Goal: Task Accomplishment & Management: Manage account settings

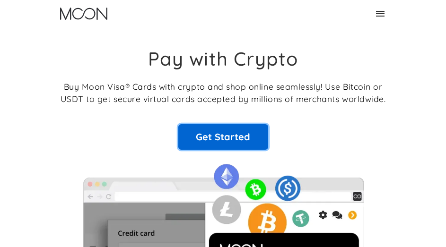
click at [217, 134] on link "Get Started" at bounding box center [223, 137] width 90 height 26
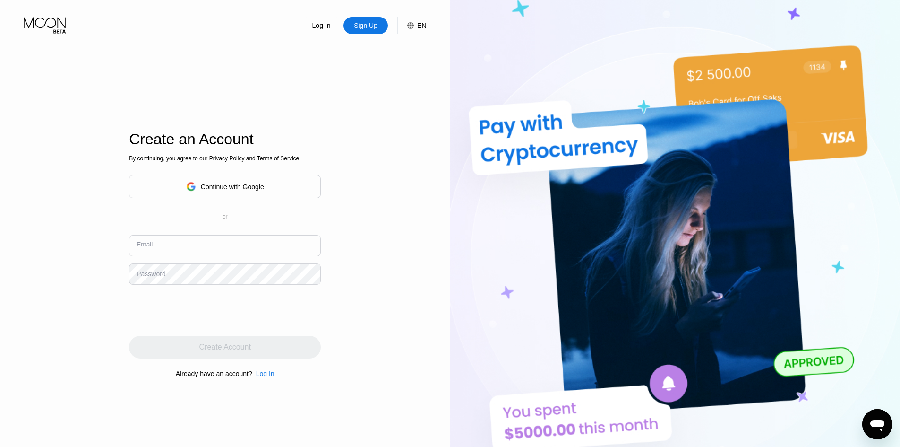
click at [201, 236] on input "text" at bounding box center [225, 245] width 192 height 21
paste input "96917234"
type input "96917234"
paste input "[PERSON_NAME]"
drag, startPoint x: 140, startPoint y: 251, endPoint x: 90, endPoint y: 250, distance: 50.1
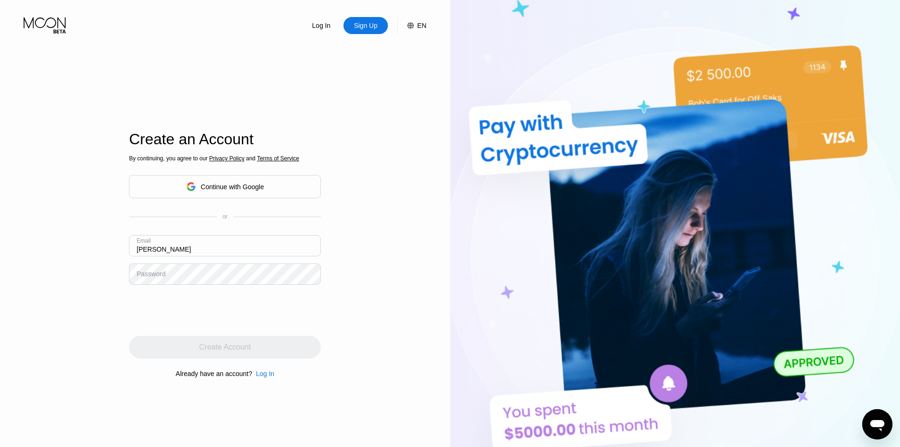
click at [90, 247] on div "Log In Sign Up EN Language English Save Create an Account By continuing, you ag…" at bounding box center [225, 246] width 450 height 492
drag, startPoint x: 154, startPoint y: 252, endPoint x: 162, endPoint y: 254, distance: 8.3
click at [162, 247] on input "[PERSON_NAME]" at bounding box center [225, 245] width 192 height 21
type input "[EMAIL_ADDRESS][PERSON_NAME][DOMAIN_NAME]"
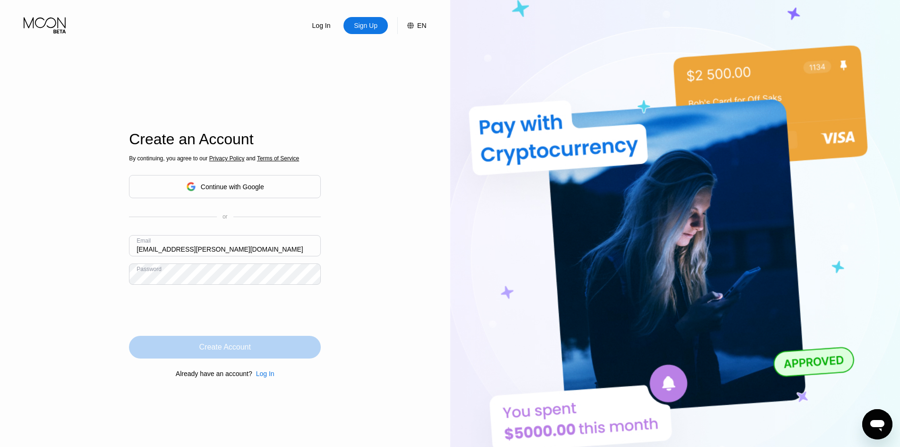
click at [234, 247] on div "Create Account" at bounding box center [225, 346] width 52 height 9
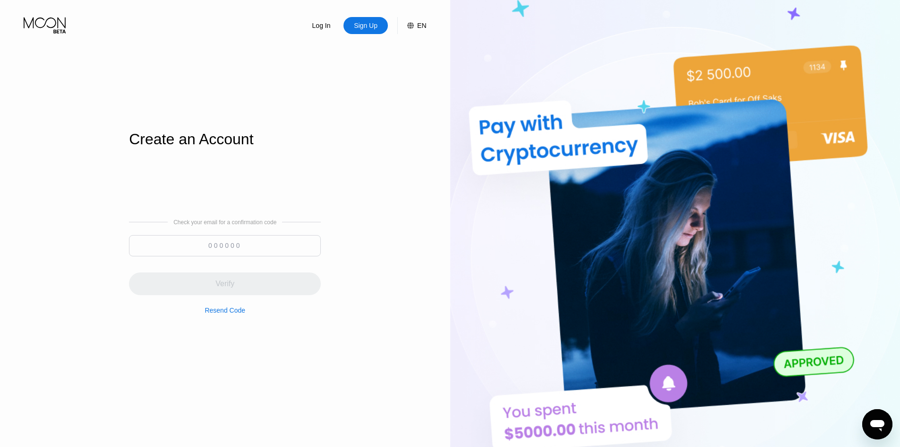
click at [428, 57] on div "Log In Sign Up EN Language English Save Create an Account Check your email for …" at bounding box center [225, 246] width 450 height 492
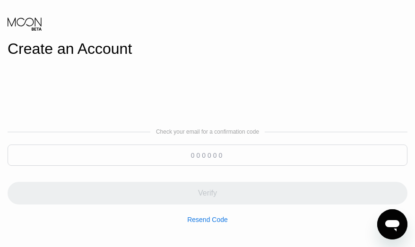
click at [207, 86] on div "Check your email for a confirmation code Verify Resend Code" at bounding box center [208, 175] width 400 height 227
click at [130, 159] on input at bounding box center [208, 155] width 400 height 21
paste input "323241"
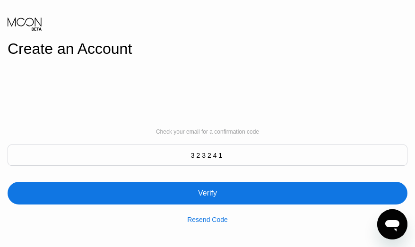
type input "323241"
click at [241, 190] on div "Verify" at bounding box center [208, 193] width 400 height 23
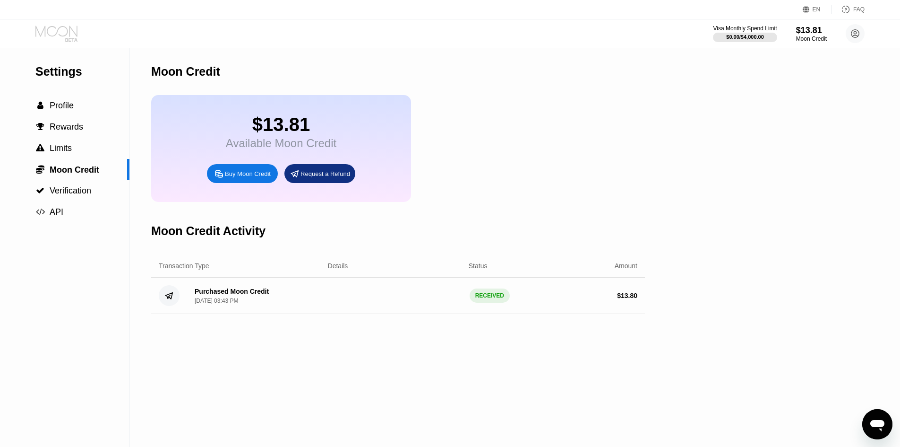
click at [67, 30] on icon at bounding box center [56, 31] width 42 height 11
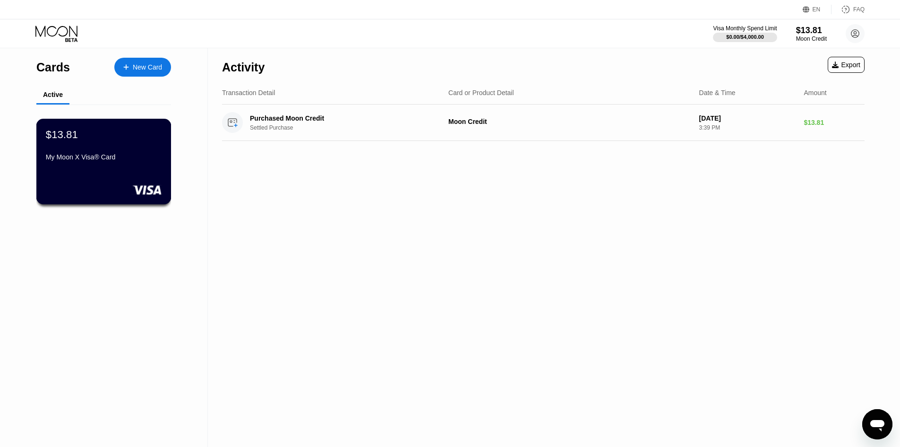
click at [93, 150] on div "$13.81 My Moon X Visa® Card" at bounding box center [104, 146] width 116 height 36
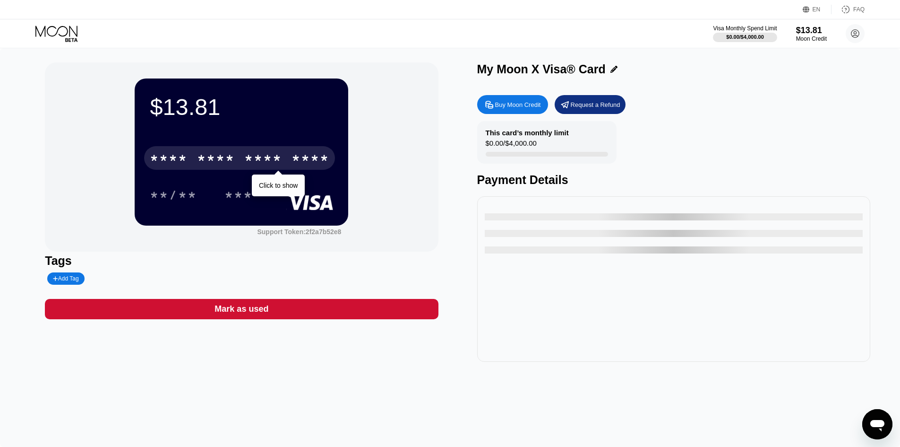
click at [168, 157] on div "* * * *" at bounding box center [169, 159] width 38 height 15
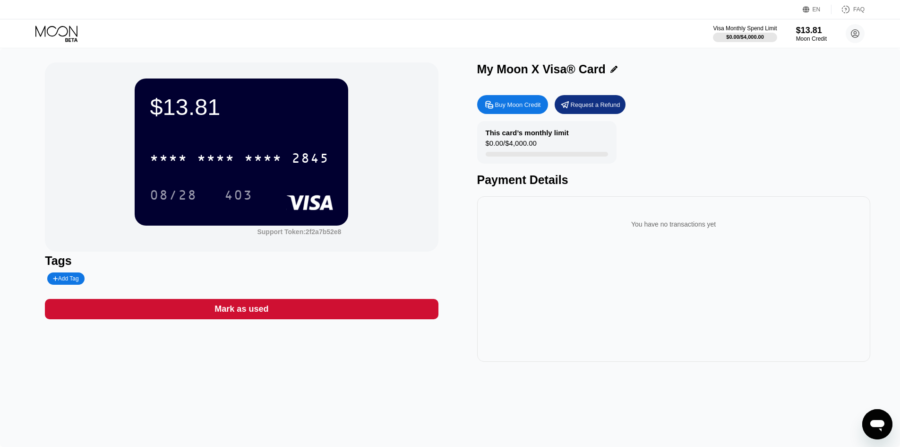
click at [14, 165] on div "$13.81 * * * * * * * * * * * * 2845 08/28 403 Support Token: 2f2a7b52e8 Tags Ad…" at bounding box center [450, 247] width 900 height 398
drag, startPoint x: 31, startPoint y: 62, endPoint x: 451, endPoint y: 255, distance: 462.5
click at [451, 255] on div "$13.81 * * * * * * * * * * * * 2845 08/28 403 Support Token: 2f2a7b52e8 Tags Ad…" at bounding box center [450, 247] width 900 height 398
drag, startPoint x: 10, startPoint y: 147, endPoint x: 17, endPoint y: 147, distance: 6.7
click at [13, 147] on div "$13.81 * * * * * * * * * * * * 2845 08/28 403 Support Token: 2f2a7b52e8 Tags Ad…" at bounding box center [450, 247] width 900 height 398
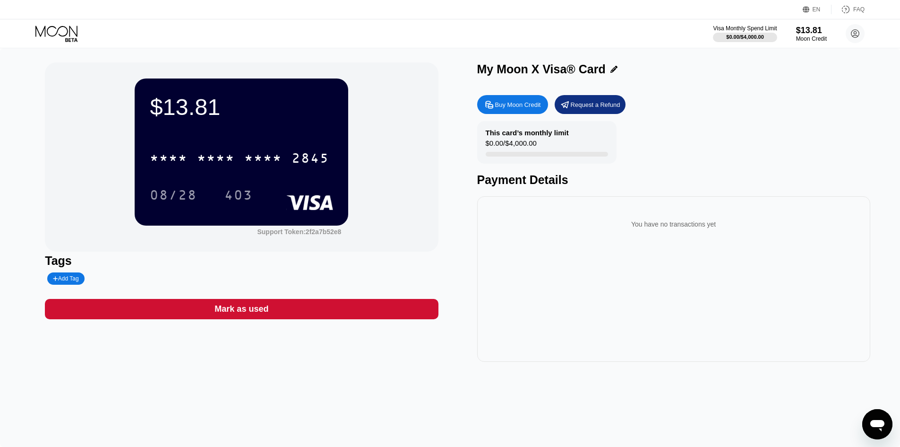
click at [441, 155] on div "$13.81 * * * * * * * * * * * * 2845 08/28 403 Support Token: 2f2a7b52e8 Tags Ad…" at bounding box center [450, 211] width 811 height 299
click at [34, 155] on div "$13.81 * * * * * * * * * * * * 2845 08/28 403 Support Token: 2f2a7b52e8 Tags Ad…" at bounding box center [450, 247] width 900 height 398
click at [30, 184] on div "$13.81 * * * * * * * * * * * * 2845 08/28 403 Support Token: 2f2a7b52e8 Tags Ad…" at bounding box center [450, 247] width 900 height 398
drag, startPoint x: 68, startPoint y: 165, endPoint x: 8, endPoint y: 184, distance: 62.9
click at [12, 182] on div "$13.81 * * * * * * * * * * * * 2845 08/28 403 Support Token: 2f2a7b52e8 Tags Ad…" at bounding box center [450, 247] width 900 height 398
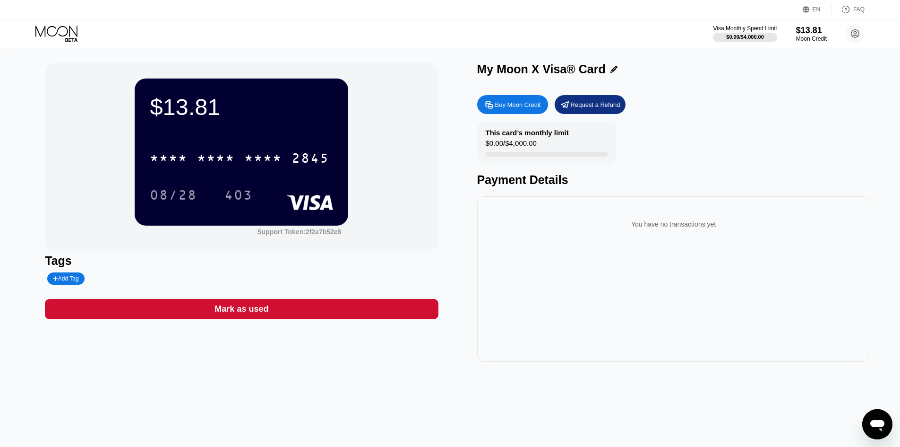
click at [43, 151] on div "$13.81 * * * * * * * * * * * * 2845 08/28 403 Support Token: 2f2a7b52e8 Tags Ad…" at bounding box center [450, 247] width 900 height 398
click at [741, 35] on div "$0.00 / $4,000.00" at bounding box center [745, 37] width 38 height 6
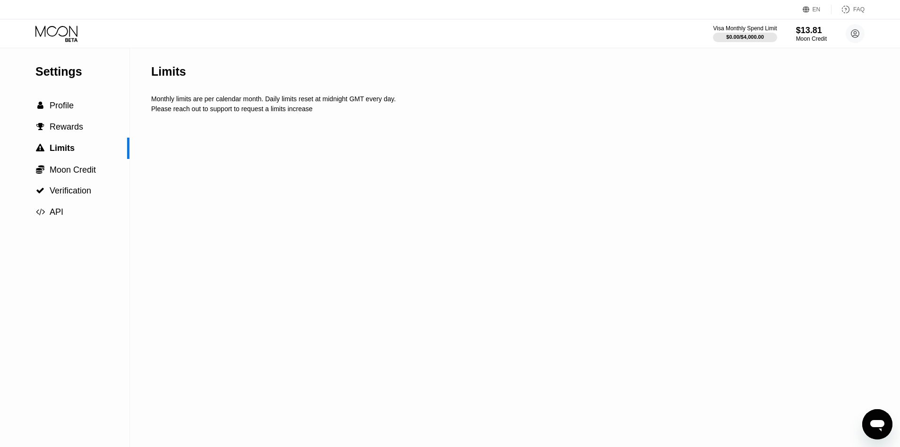
click at [65, 26] on icon at bounding box center [57, 34] width 44 height 17
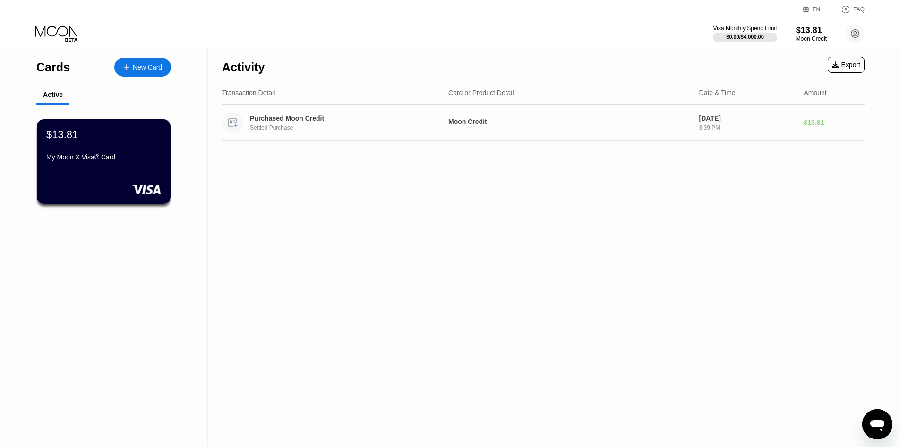
click at [319, 129] on div "Settled Purchase" at bounding box center [348, 127] width 197 height 7
click at [96, 178] on div "$13.81 My Moon X Visa® Card" at bounding box center [103, 162] width 135 height 86
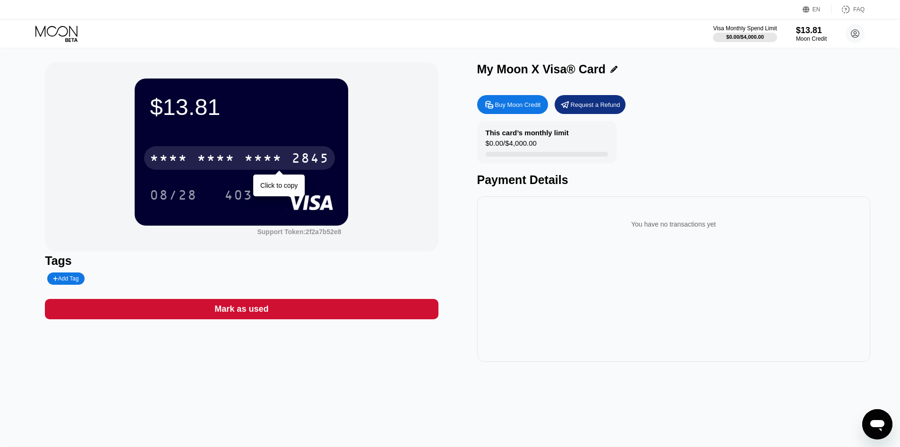
click at [261, 163] on div "* * * *" at bounding box center [263, 159] width 38 height 15
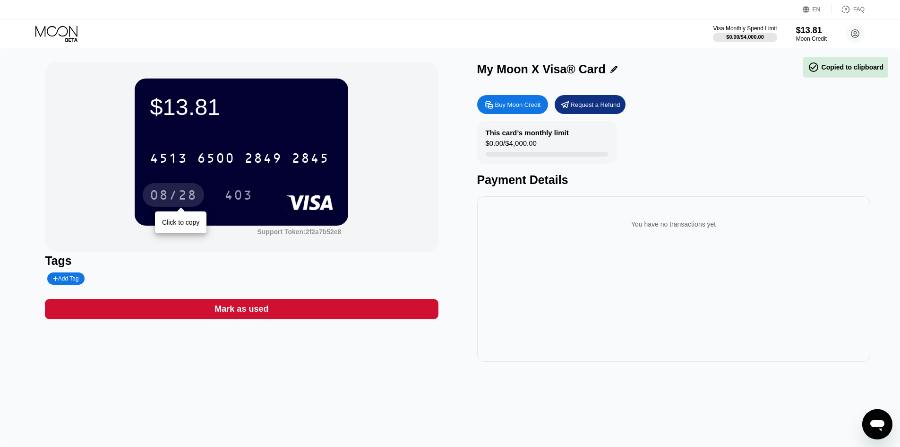
drag, startPoint x: 170, startPoint y: 201, endPoint x: 290, endPoint y: 189, distance: 120.7
click at [175, 201] on div "08/28" at bounding box center [173, 196] width 47 height 15
click at [417, 188] on div "$13.81 4513 6500 2849 2845 08/28 403 Support Token: 2f2a7b52e8" at bounding box center [241, 156] width 393 height 189
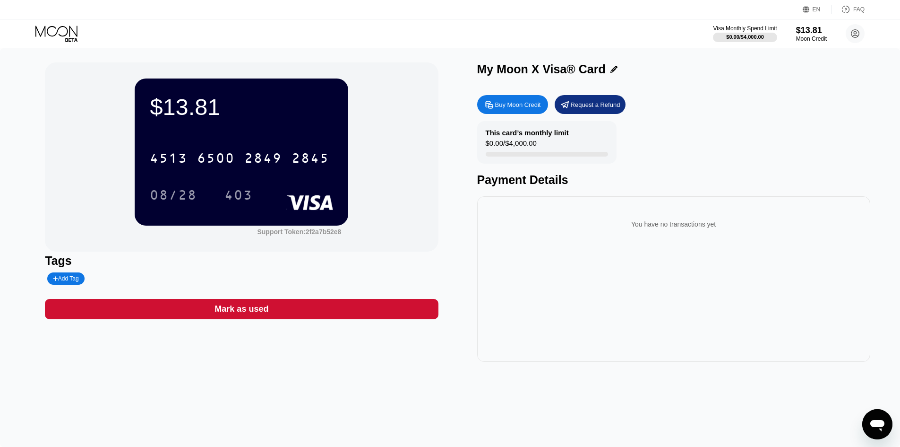
click at [459, 195] on div "$13.81 4513 6500 2849 2845 08/28 403 Support Token: 2f2a7b52e8 Tags Add Tag Mar…" at bounding box center [450, 211] width 811 height 299
click at [418, 150] on div "$13.81 4513 6500 2849 2845 08/28 403 Support Token: 2f2a7b52e8" at bounding box center [241, 156] width 393 height 189
click at [821, 302] on div "You have no transactions yet" at bounding box center [673, 278] width 393 height 165
drag, startPoint x: 24, startPoint y: 130, endPoint x: 372, endPoint y: 158, distance: 349.4
click at [25, 130] on div "$13.81 4513 6500 2849 2845 08/28 403 Support Token: 2f2a7b52e8 Tags Add Tag Mar…" at bounding box center [450, 247] width 900 height 398
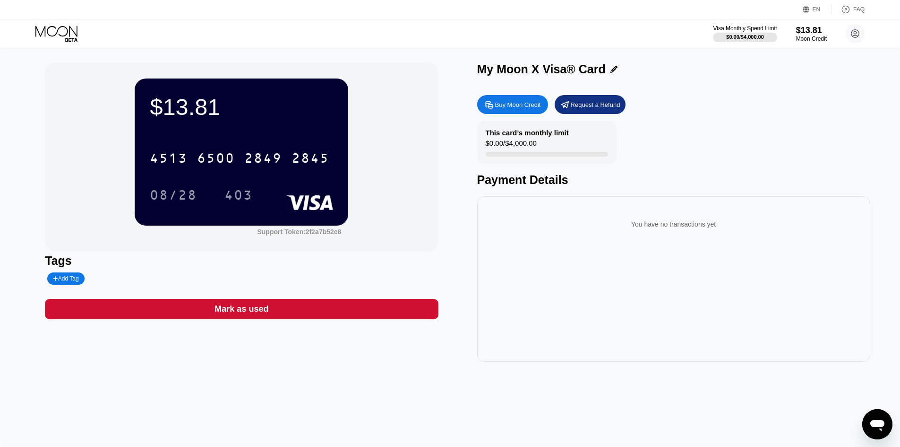
click at [455, 183] on div "$13.81 4513 6500 2849 2845 08/28 403 Support Token: 2f2a7b52e8 Tags Add Tag Mar…" at bounding box center [450, 211] width 811 height 299
click at [21, 197] on div "$13.81 4513 6500 2849 2845 08/28 403 Support Token: 2f2a7b52e8 Tags Add Tag Mar…" at bounding box center [450, 247] width 900 height 398
click at [491, 200] on div "You have no transactions yet" at bounding box center [673, 278] width 393 height 165
